Goal: Information Seeking & Learning: Learn about a topic

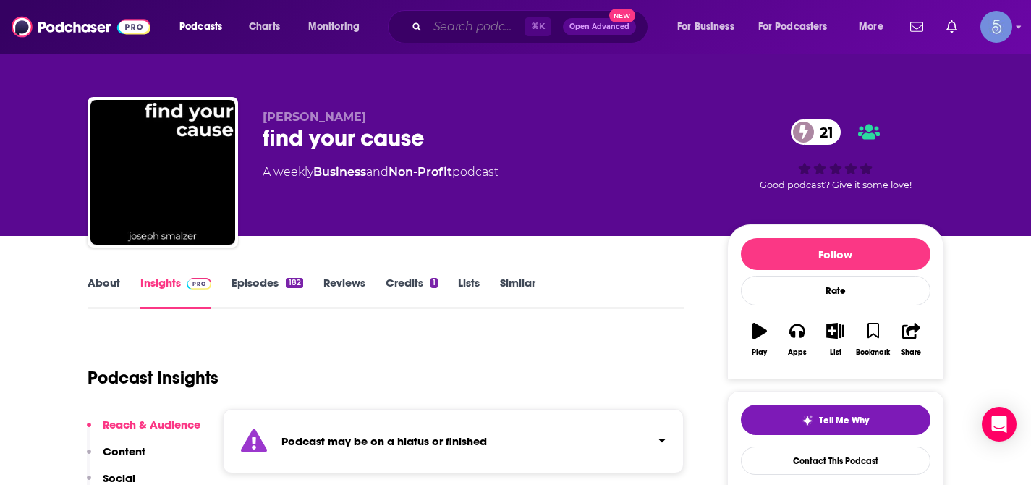
click at [488, 26] on input "Search podcasts, credits, & more..." at bounding box center [476, 26] width 97 height 23
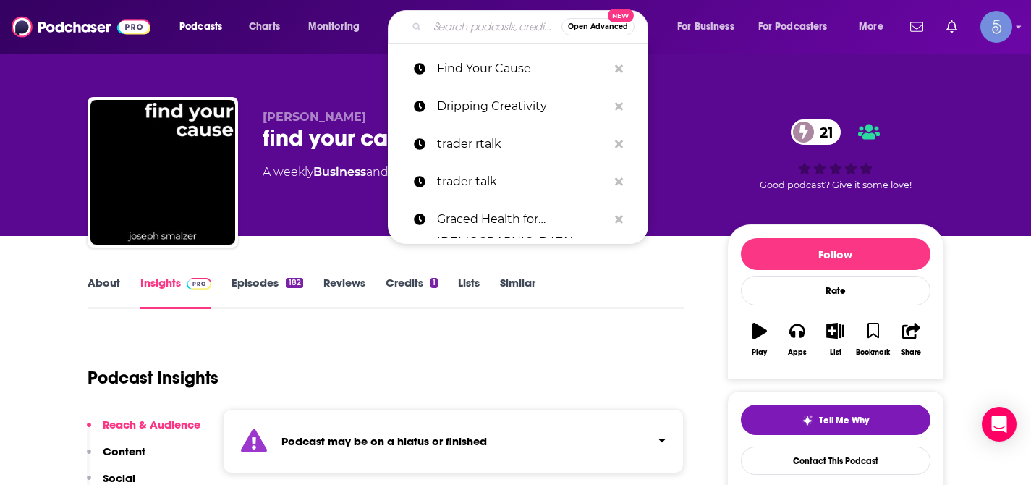
paste input "SharkPreneur"
type input "SharkPreneur"
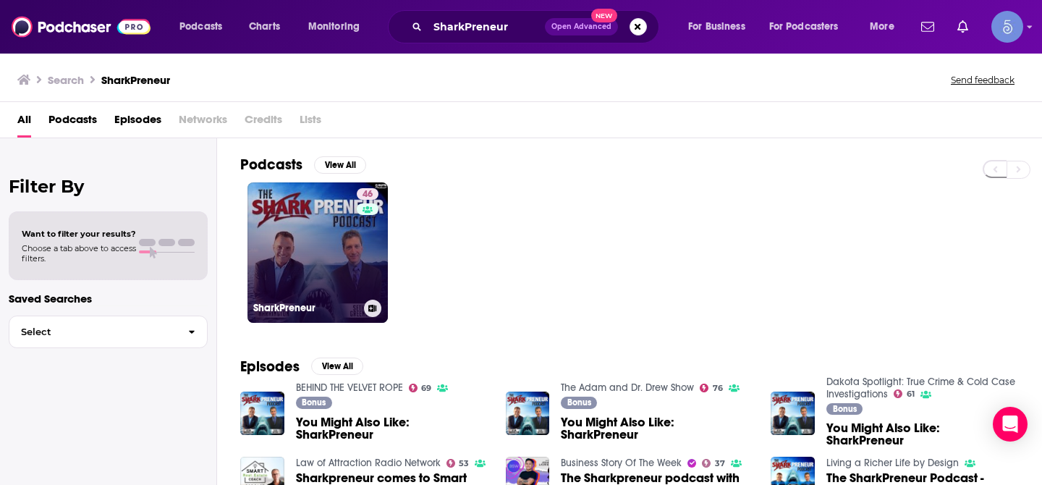
click at [336, 224] on link "46 SharkPreneur" at bounding box center [317, 252] width 140 height 140
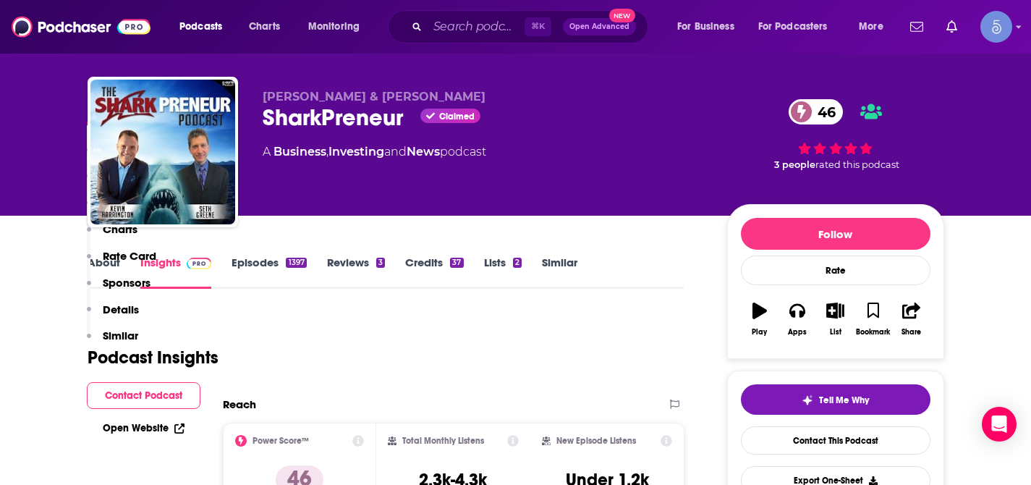
scroll to position [1244, 0]
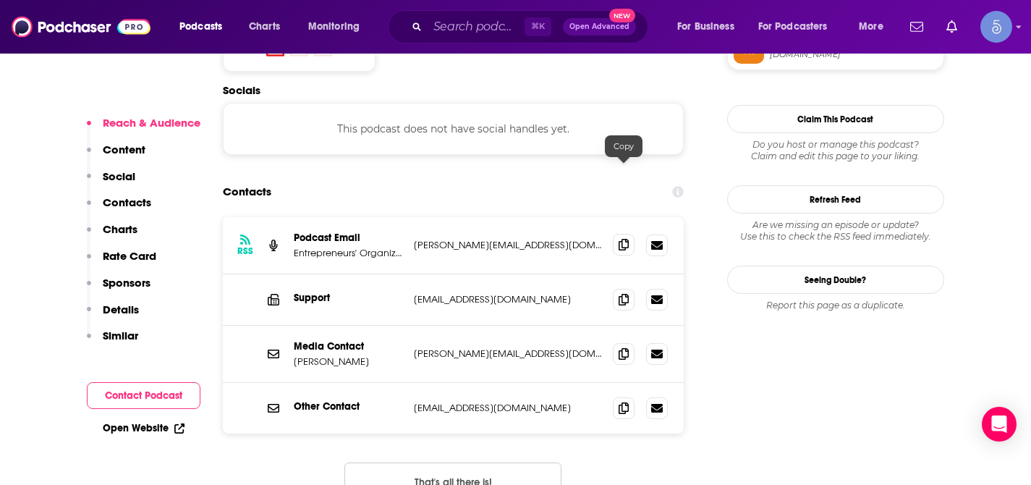
click at [625, 239] on icon at bounding box center [624, 245] width 10 height 12
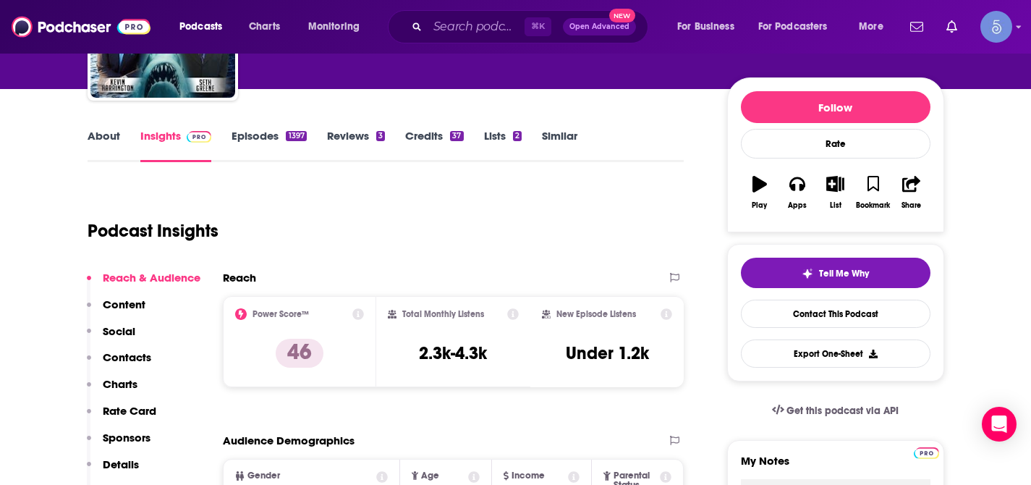
scroll to position [0, 0]
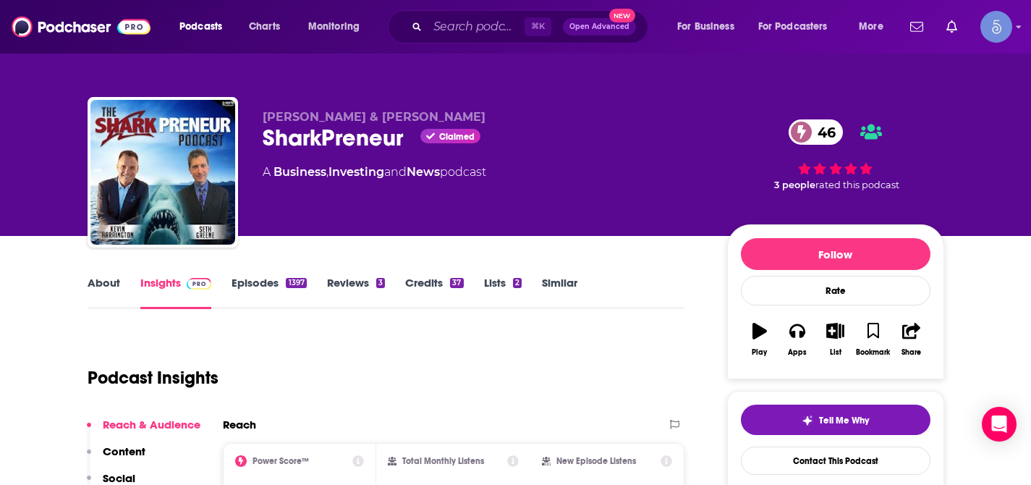
drag, startPoint x: 264, startPoint y: 117, endPoint x: 454, endPoint y: 117, distance: 190.3
click at [454, 117] on span "[PERSON_NAME] & [PERSON_NAME]" at bounding box center [374, 117] width 223 height 14
copy span "[PERSON_NAME] & [PERSON_NAME]"
click at [467, 27] on input "Search podcasts, credits, & more..." at bounding box center [476, 26] width 97 height 23
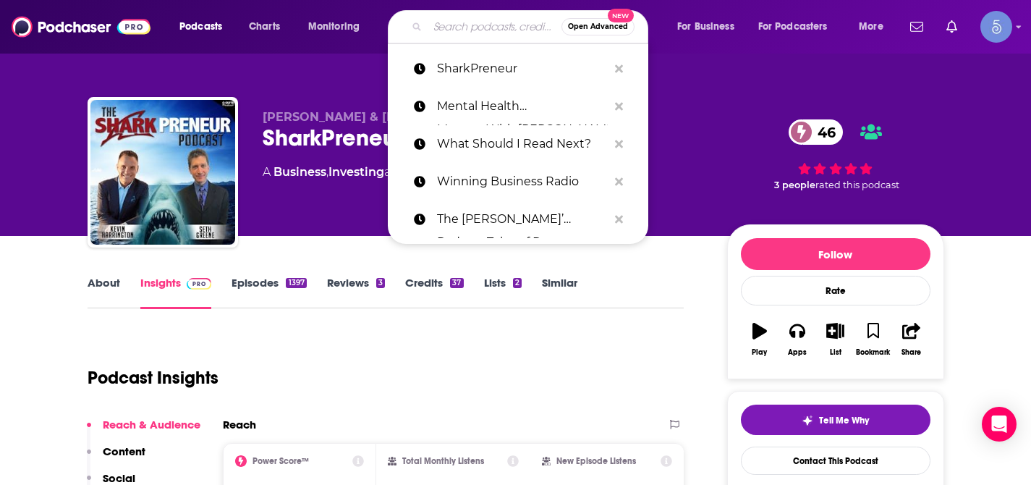
paste input "Leveraging Thought Leadership"
type input "Leveraging Thought Leadership"
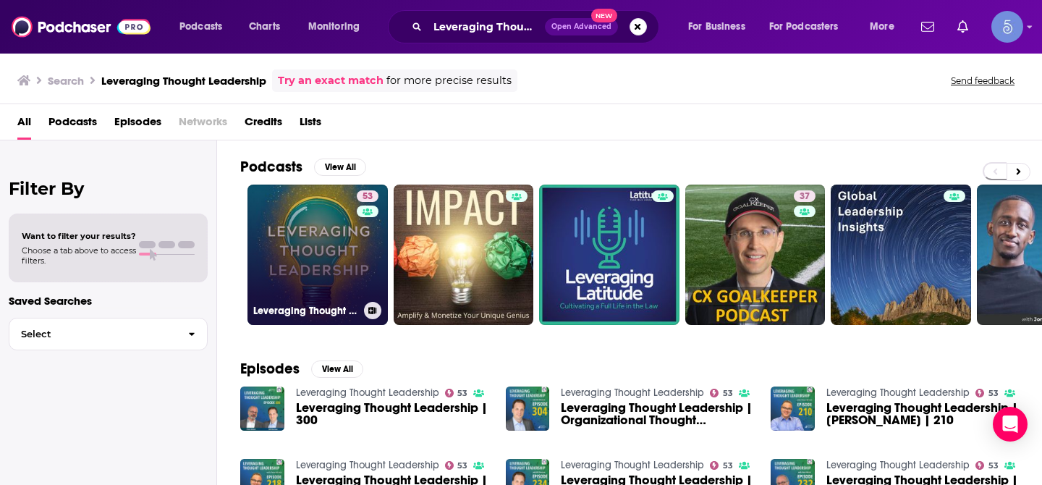
click at [310, 242] on link "53 Leveraging Thought Leadership" at bounding box center [317, 254] width 140 height 140
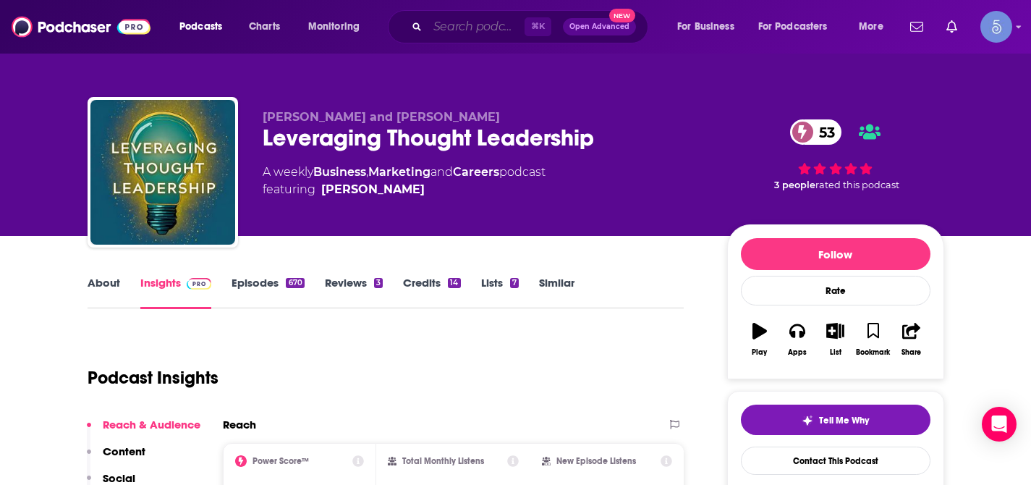
click at [459, 33] on input "Search podcasts, credits, & more..." at bounding box center [476, 26] width 97 height 23
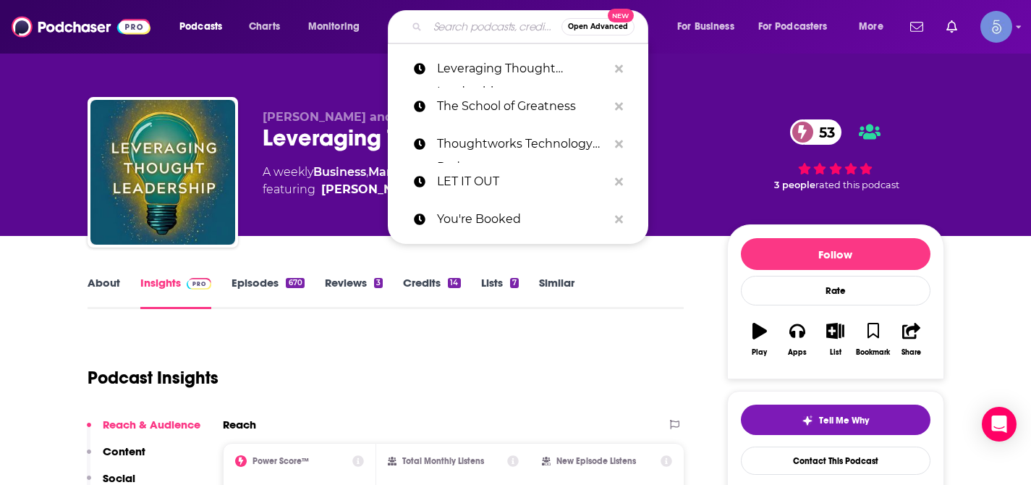
paste input "The Brand ON! Show"
type input "The Brand ON! Show"
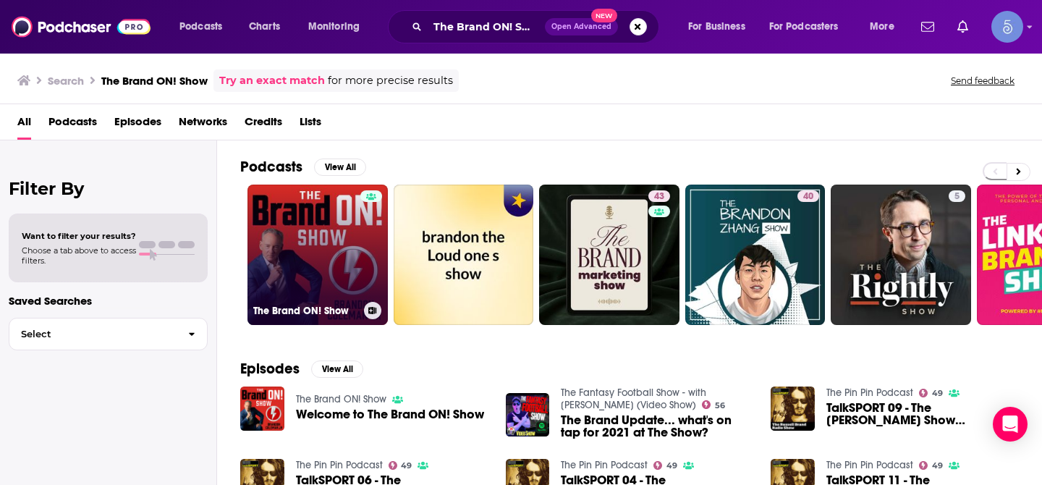
click at [310, 244] on link "The Brand ON! Show" at bounding box center [317, 254] width 140 height 140
